Goal: Information Seeking & Learning: Learn about a topic

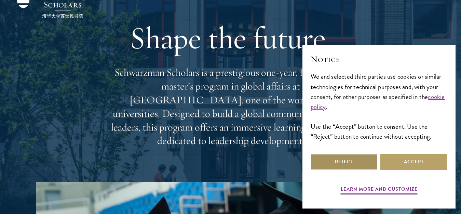
click at [350, 163] on button "Reject" at bounding box center [344, 161] width 67 height 16
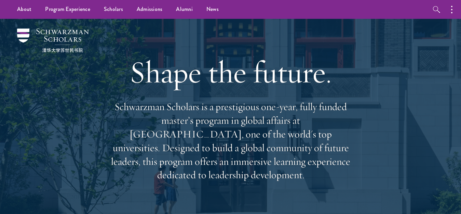
drag, startPoint x: 462, startPoint y: 0, endPoint x: 386, endPoint y: 150, distance: 167.7
click at [386, 150] on div "Shape the future. Schwarzman Scholars is a prestigious one-year, fully funded m…" at bounding box center [230, 117] width 393 height 197
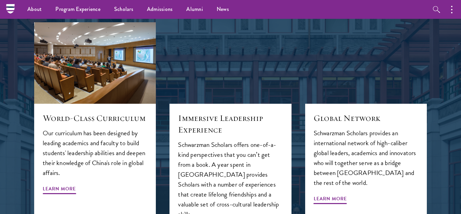
scroll to position [581, 0]
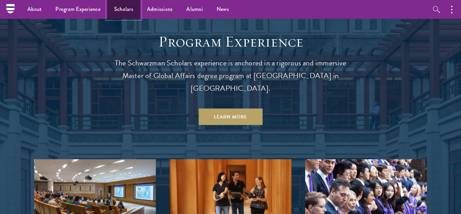
click at [113, 14] on link "Scholars" at bounding box center [123, 9] width 33 height 19
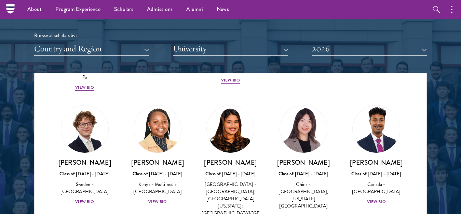
scroll to position [889, 0]
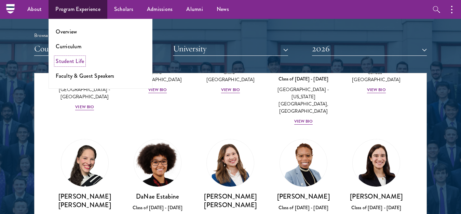
click at [75, 60] on link "Student Life" at bounding box center [70, 61] width 28 height 8
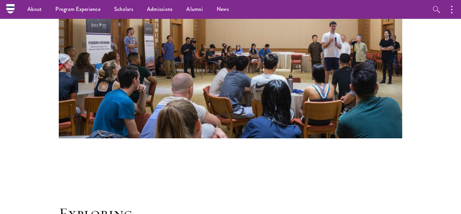
scroll to position [991, 0]
